Goal: Check status

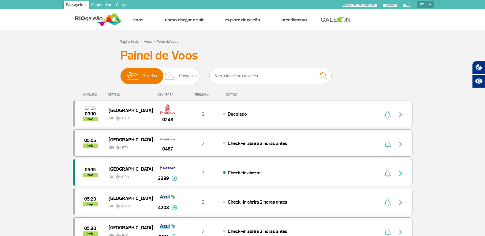
click at [239, 77] on input "text" at bounding box center [270, 76] width 122 height 16
type input "2698"
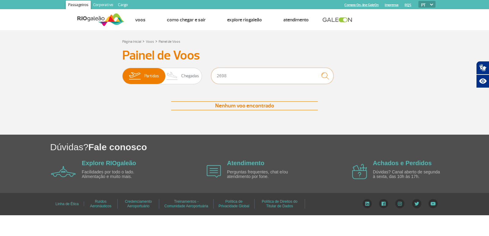
drag, startPoint x: 228, startPoint y: 80, endPoint x: 203, endPoint y: 79, distance: 24.5
click at [203, 79] on div "Partidas Chegadas 2698" at bounding box center [244, 77] width 245 height 18
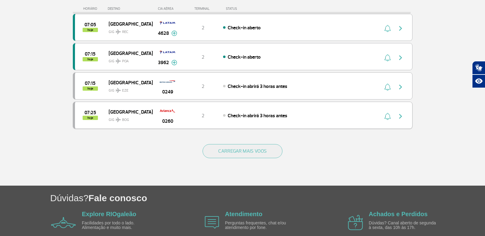
scroll to position [581, 0]
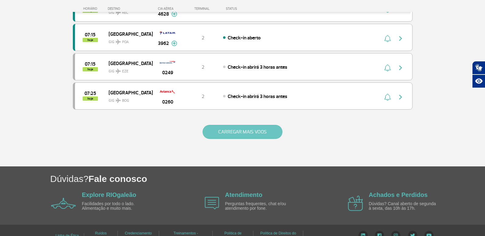
click at [223, 130] on button "CARREGAR MAIS VOOS" at bounding box center [242, 132] width 80 height 14
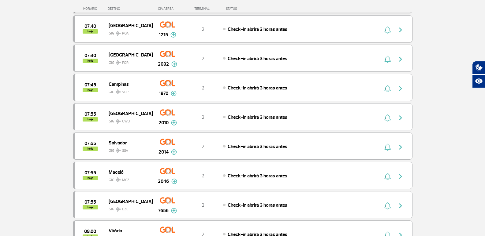
scroll to position [826, 0]
